Goal: Information Seeking & Learning: Learn about a topic

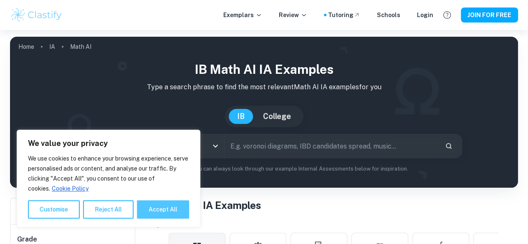
click at [170, 214] on button "Accept All" at bounding box center [163, 209] width 52 height 18
checkbox input "true"
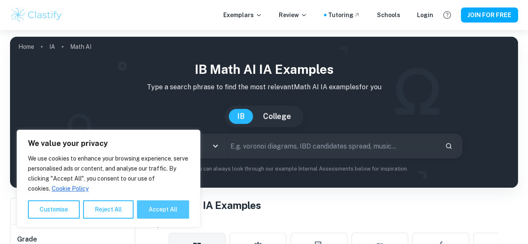
checkbox input "true"
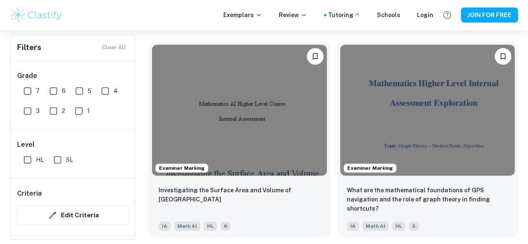
scroll to position [272, 0]
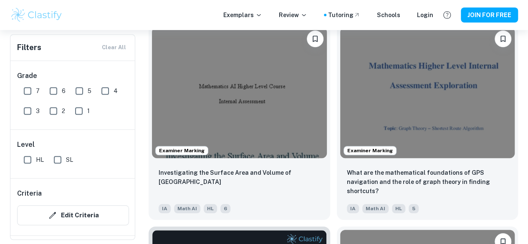
click at [62, 160] on input "SL" at bounding box center [57, 160] width 17 height 17
checkbox input "true"
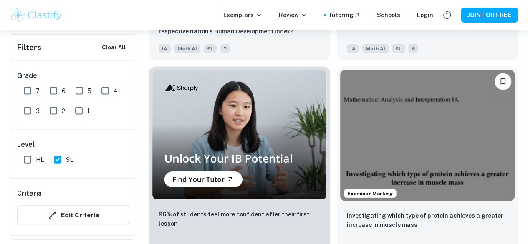
scroll to position [858, 0]
